Goal: Information Seeking & Learning: Learn about a topic

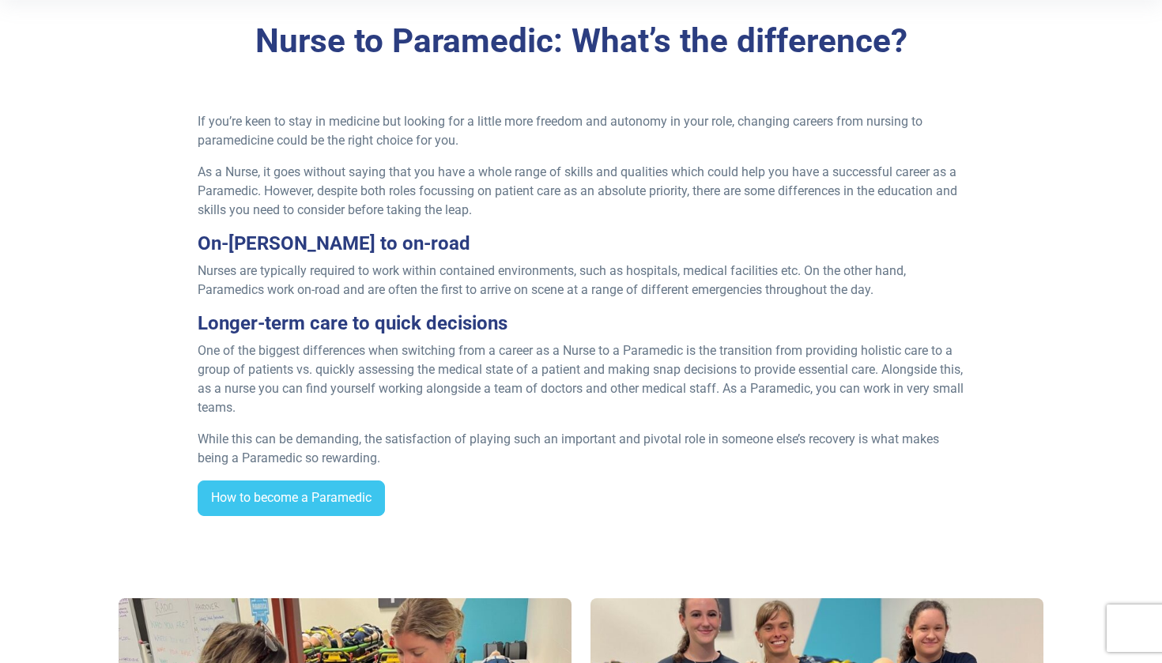
scroll to position [440, 0]
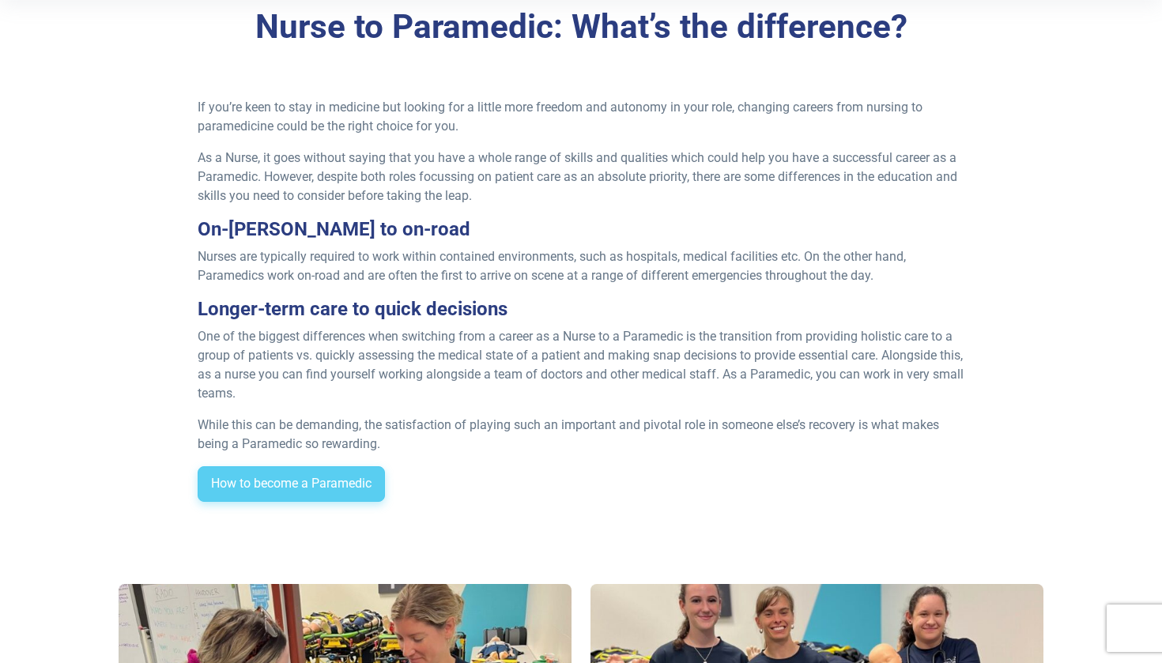
click at [330, 471] on link "How to become a Paramedic" at bounding box center [291, 484] width 187 height 36
click at [680, 1] on div "Nurse to Paramedic: What’s the difference? If you’re keen to stay in medicine b…" at bounding box center [581, 261] width 1107 height 609
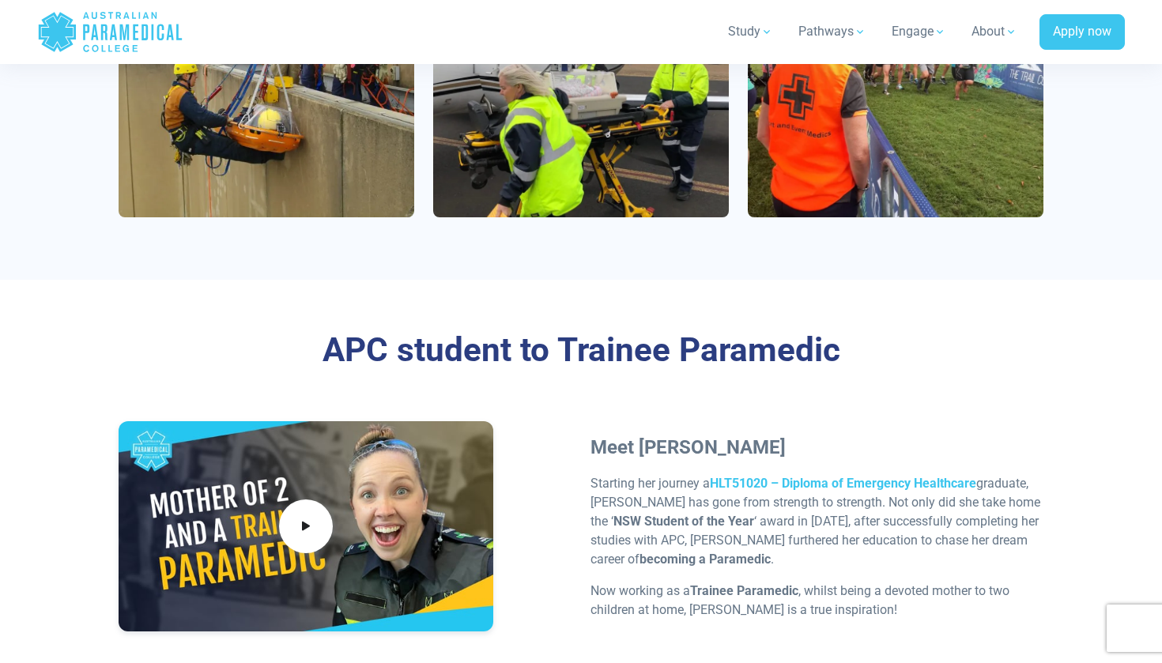
scroll to position [4529, 0]
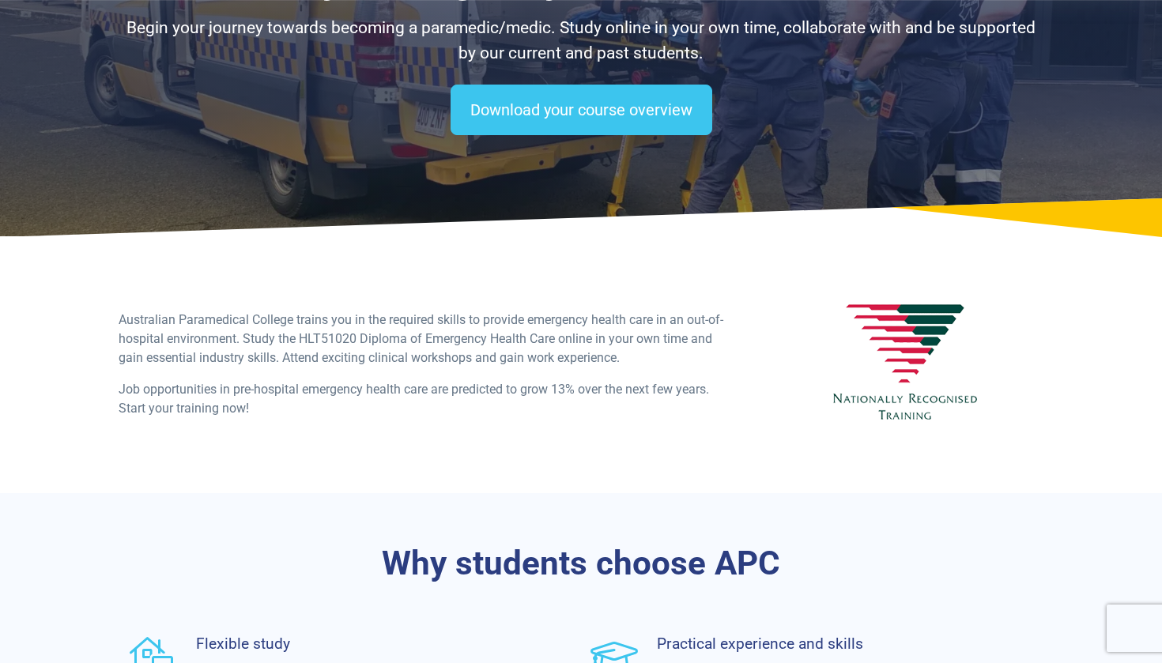
scroll to position [172, 0]
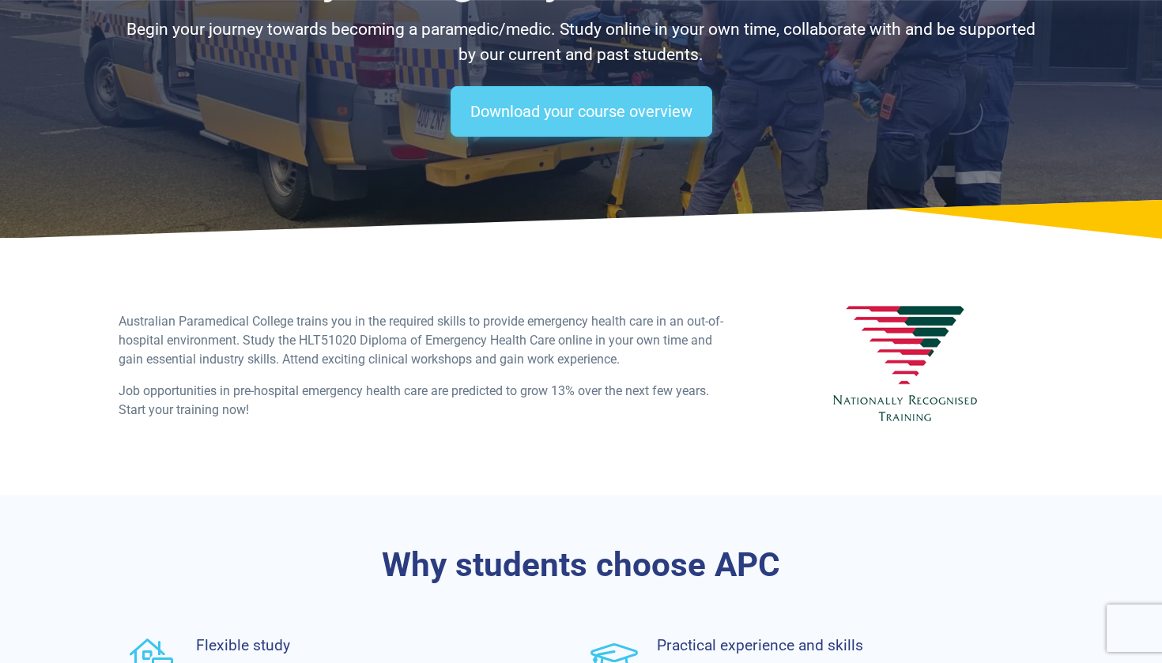
click at [613, 113] on link "Download your course overview" at bounding box center [582, 111] width 262 height 51
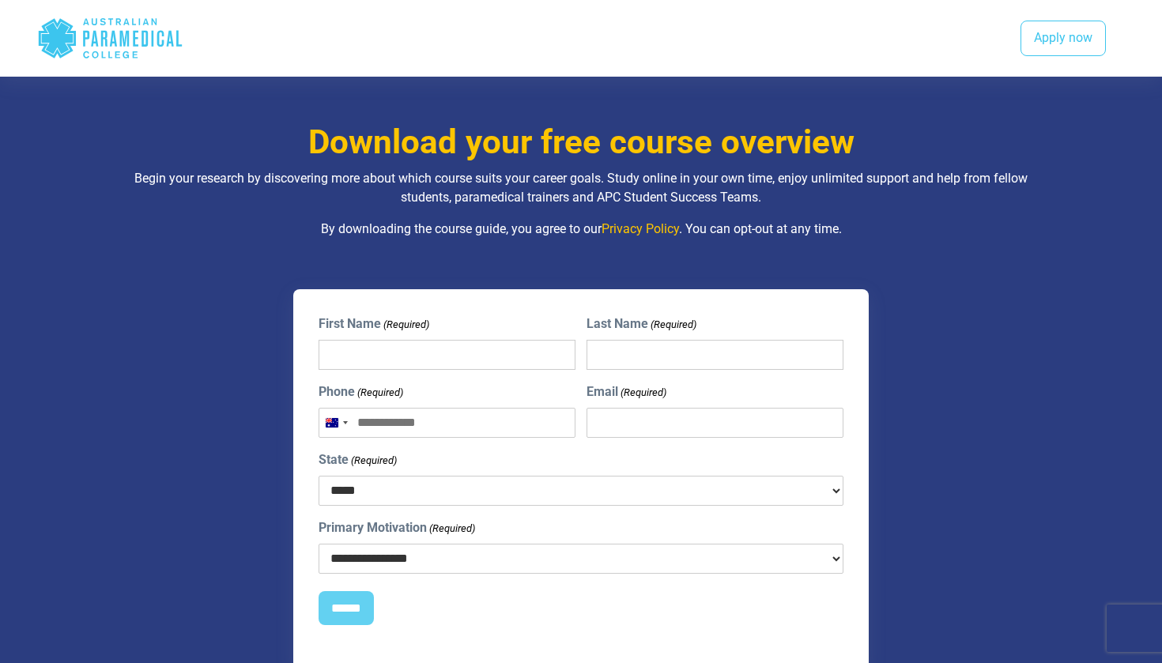
scroll to position [947, 0]
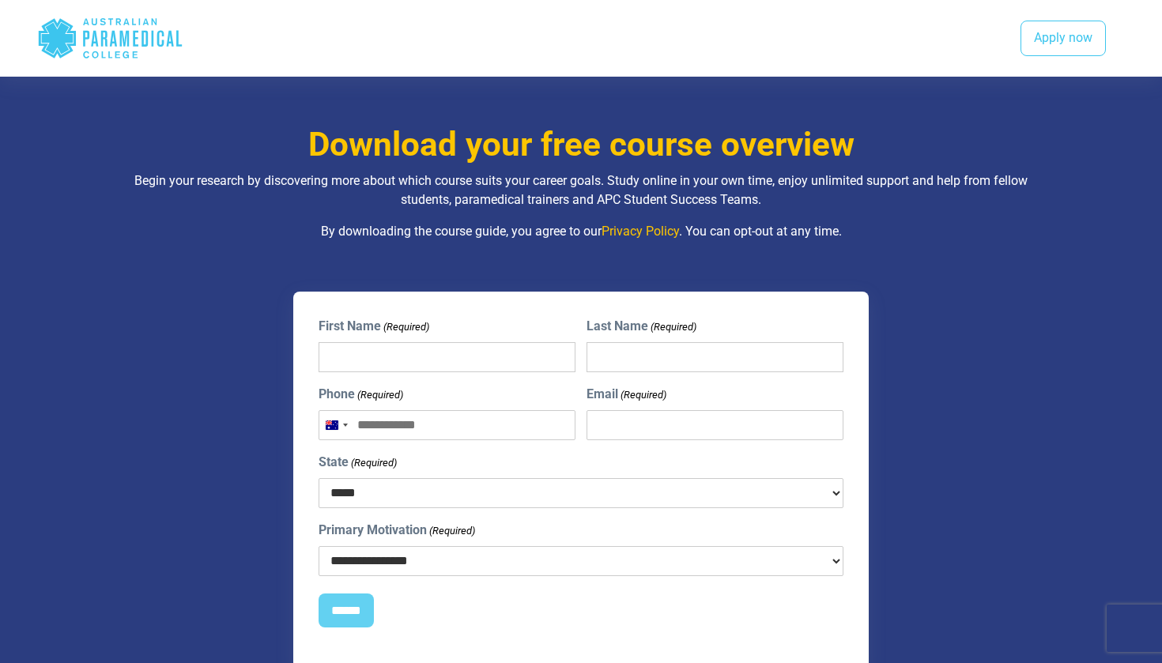
scroll to position [172, 0]
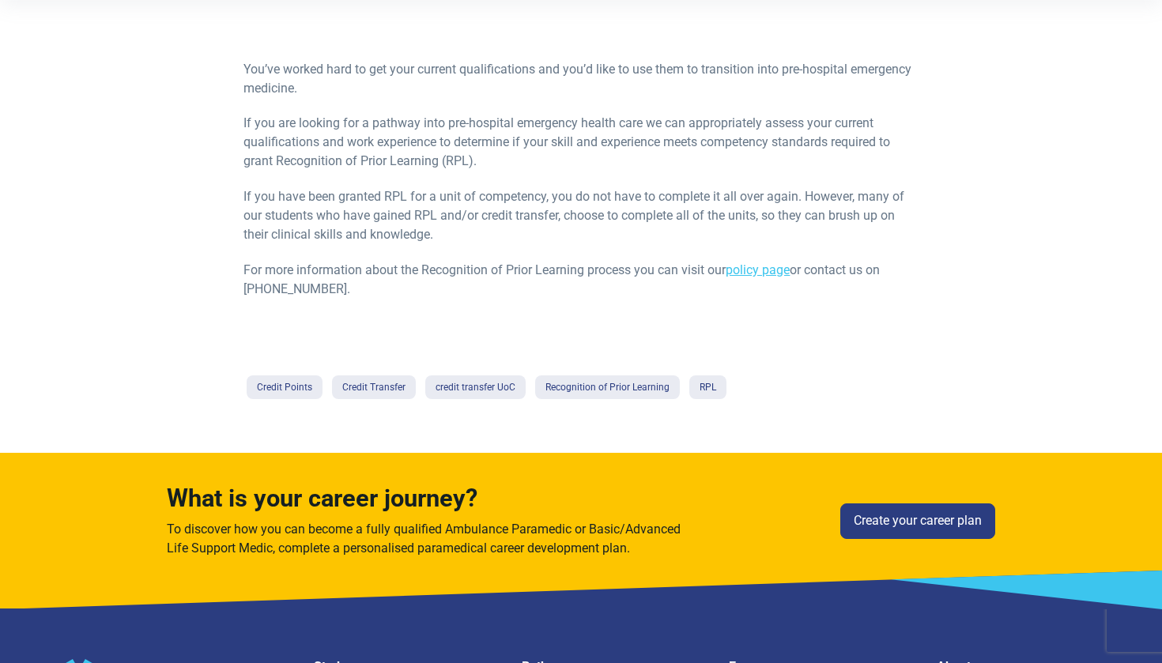
scroll to position [321, 0]
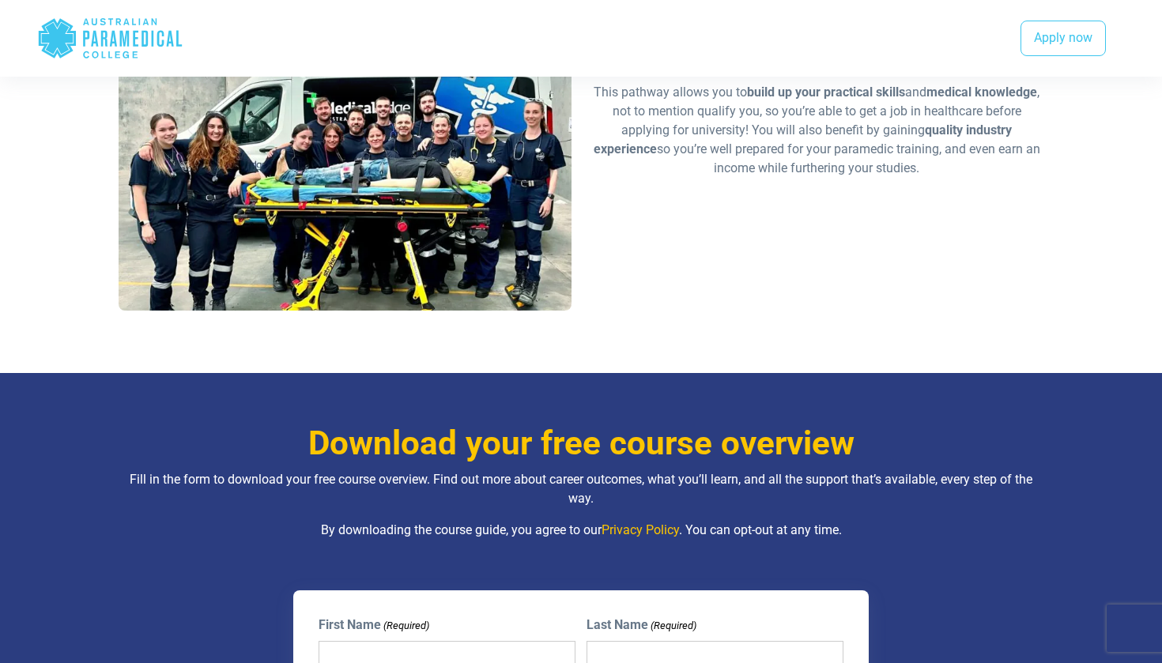
scroll to position [1382, 0]
